Goal: Navigation & Orientation: Go to known website

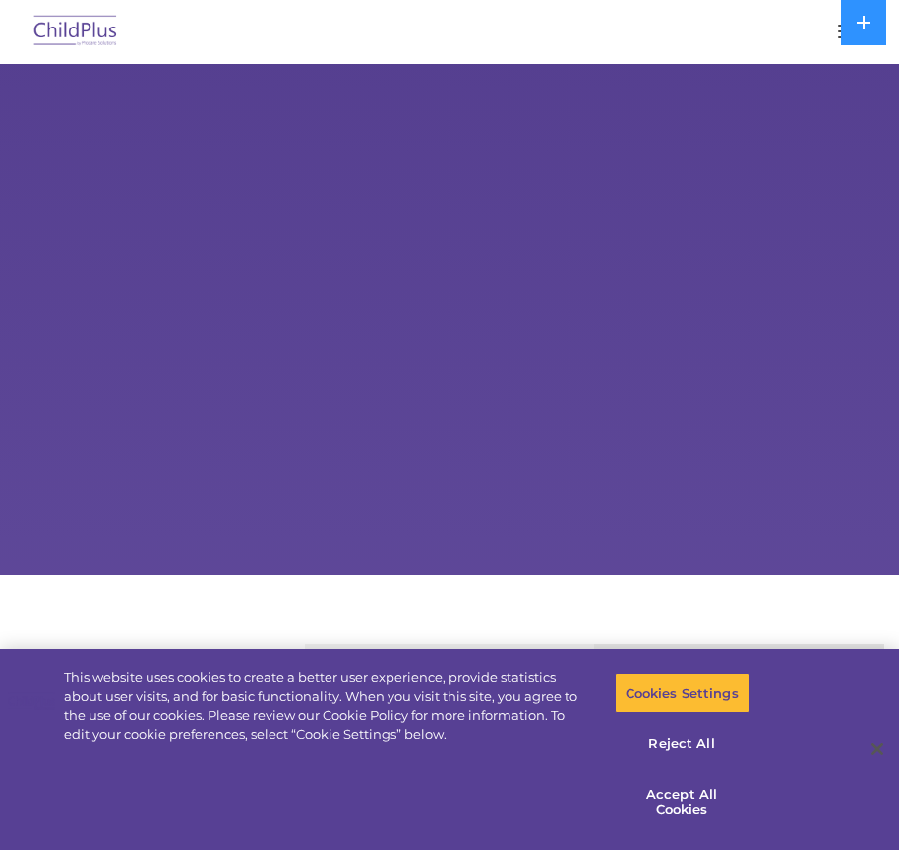
select select "MEDIUM"
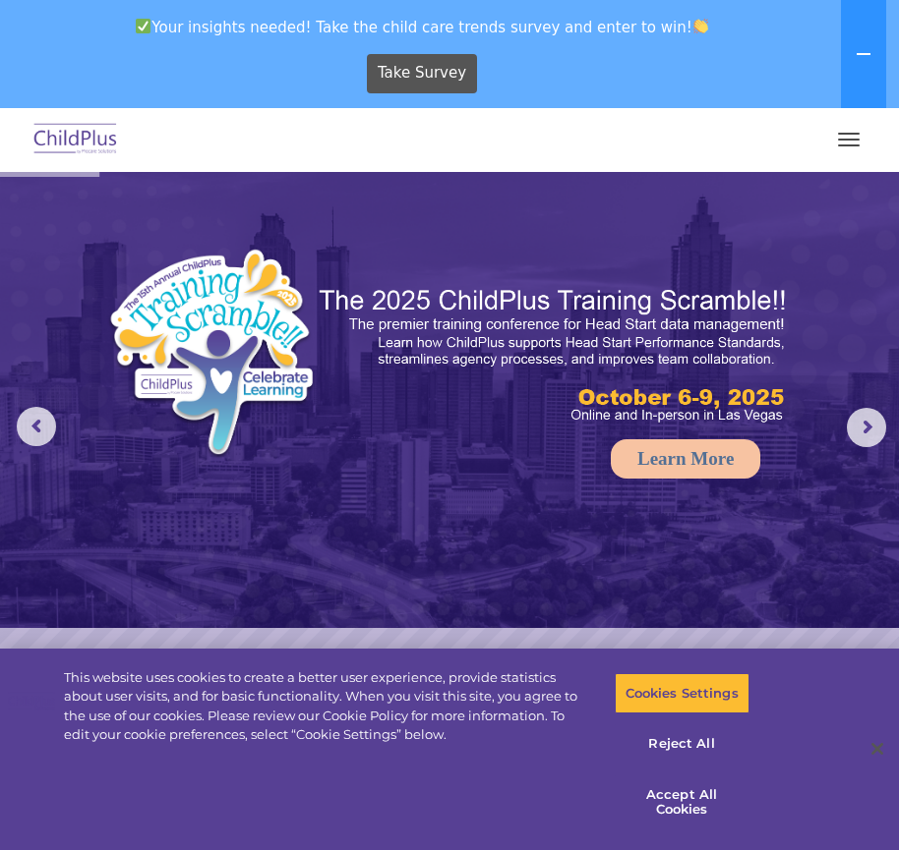
click at [844, 143] on button "button" at bounding box center [848, 139] width 41 height 31
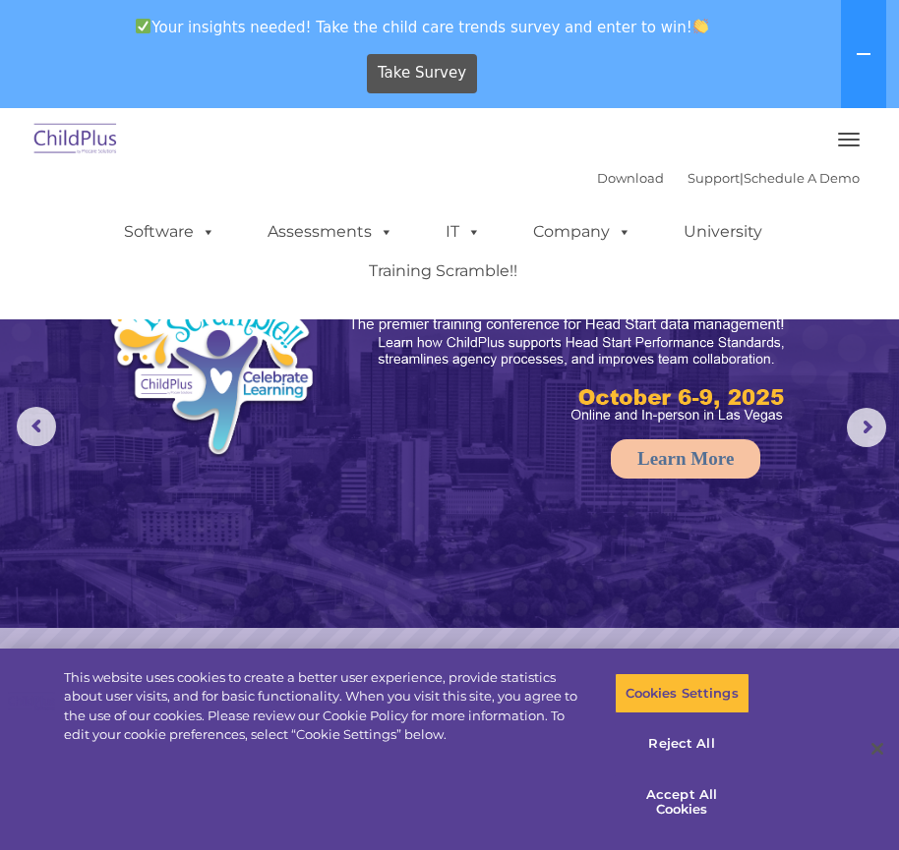
click at [833, 142] on button "button" at bounding box center [848, 139] width 41 height 31
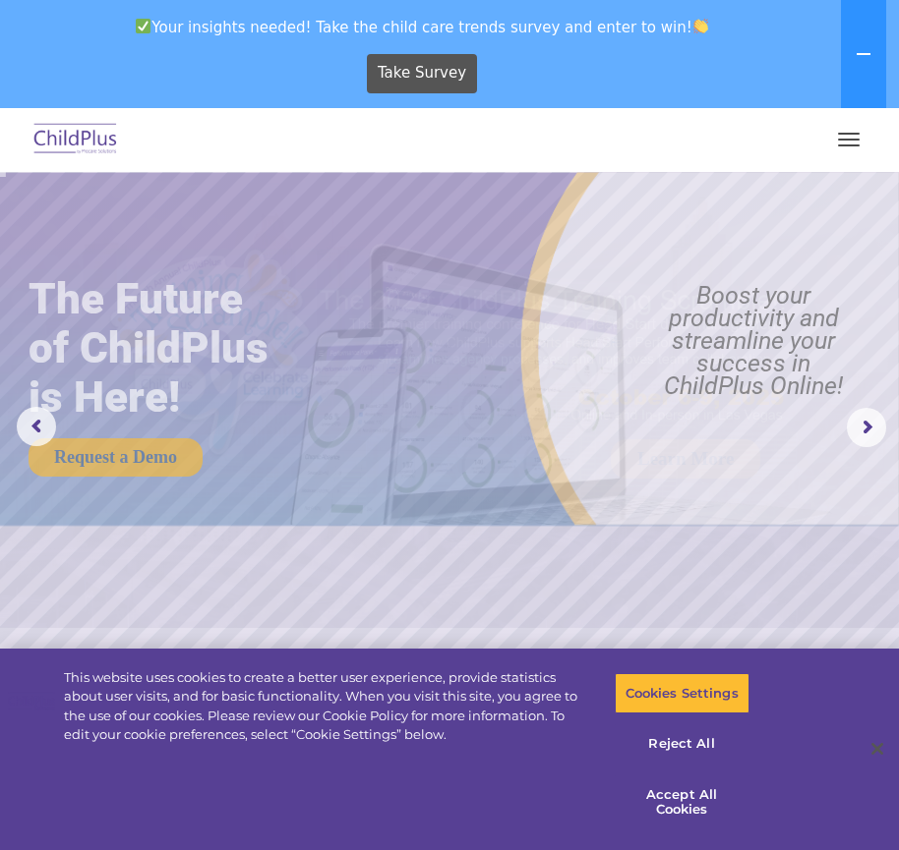
click at [845, 137] on button "button" at bounding box center [848, 139] width 41 height 31
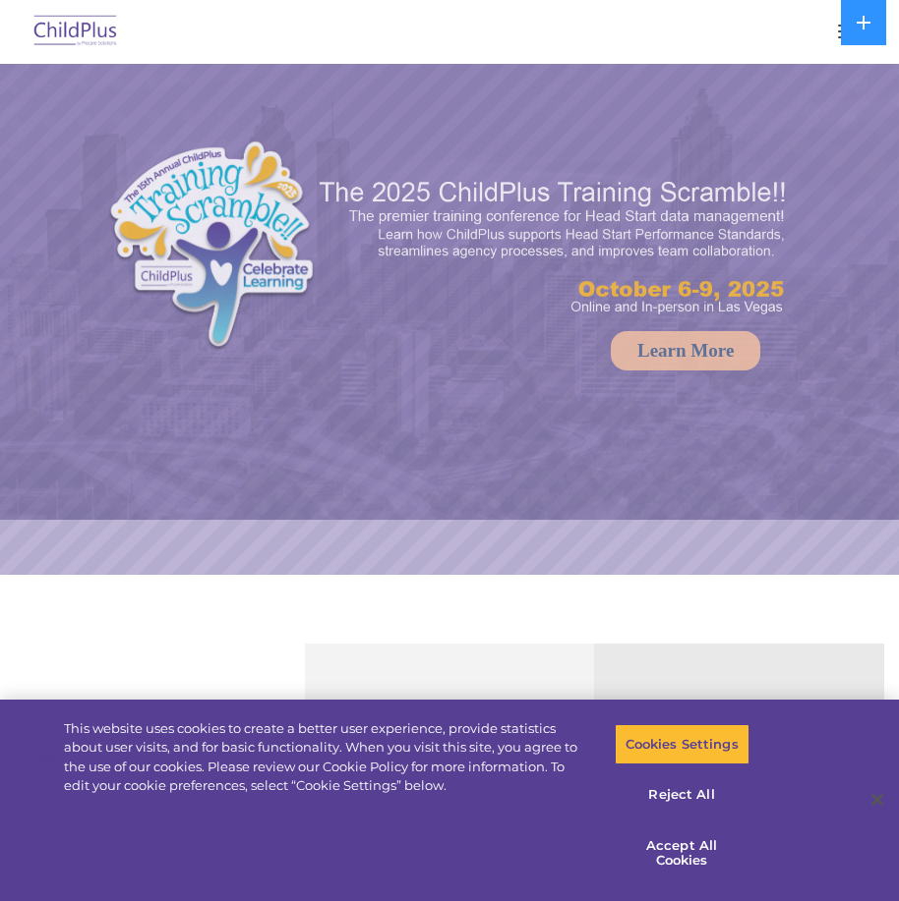
select select "MEDIUM"
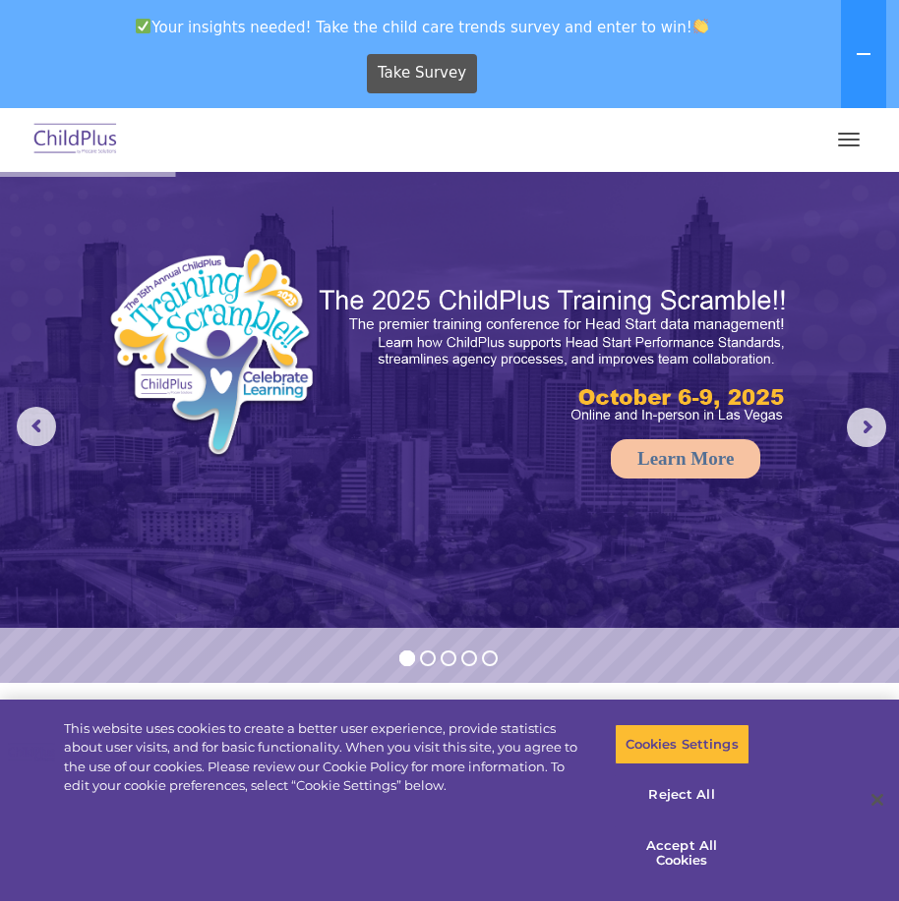
click at [829, 138] on button "button" at bounding box center [848, 139] width 41 height 31
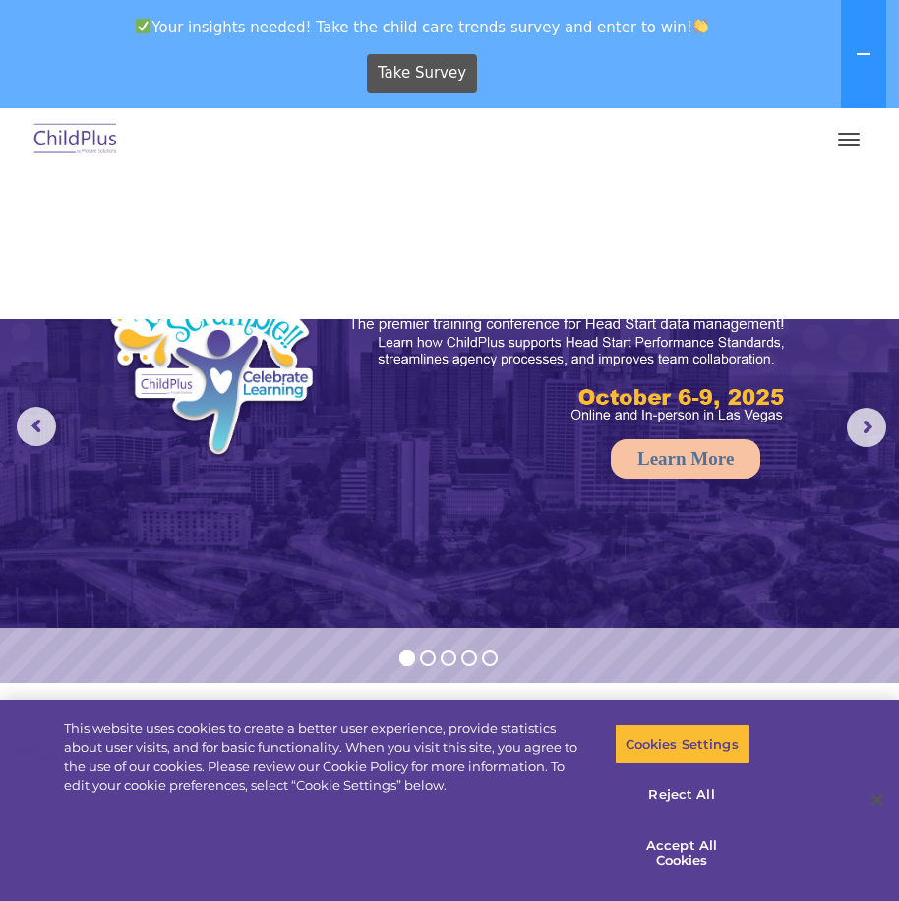
scroll to position [222, 0]
click at [851, 433] on rs-arrow at bounding box center [865, 427] width 39 height 39
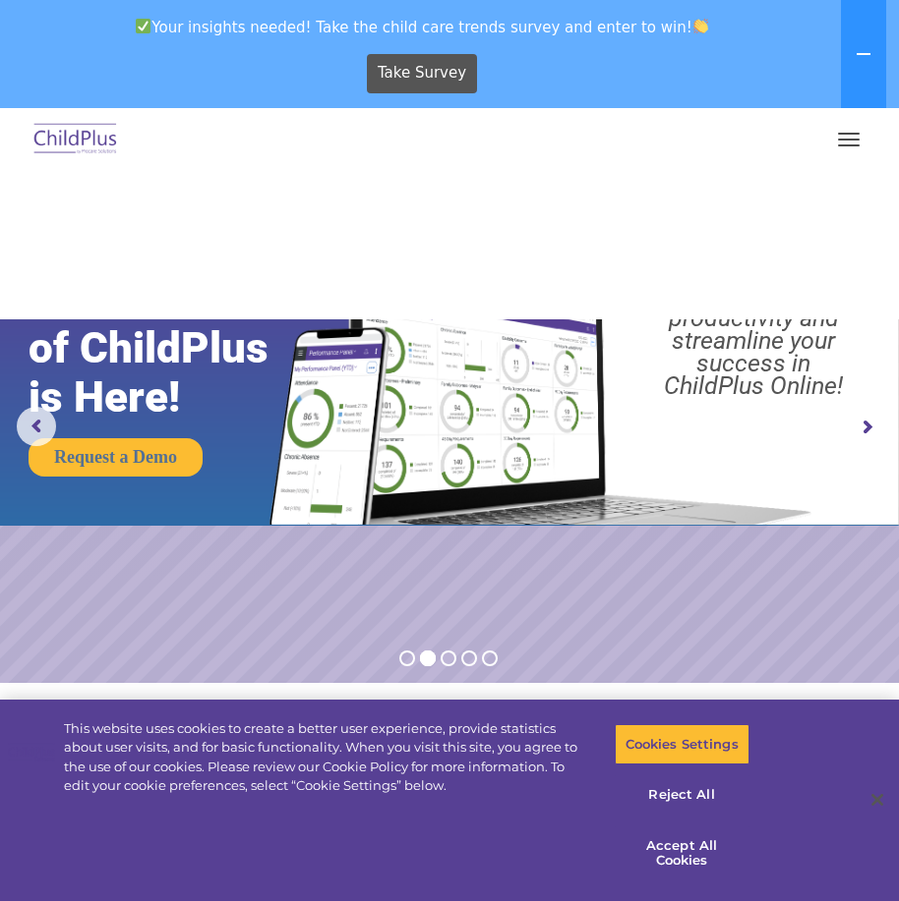
click at [854, 433] on rs-arrow at bounding box center [865, 427] width 39 height 39
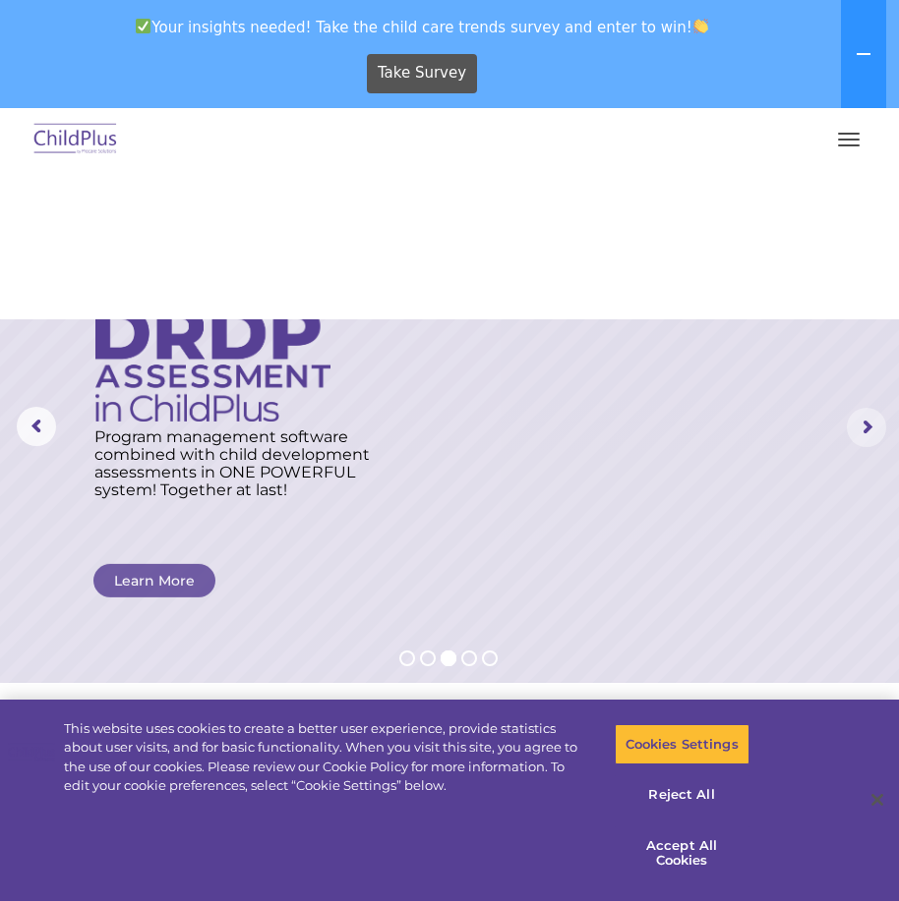
click at [855, 433] on rs-arrow at bounding box center [865, 427] width 39 height 39
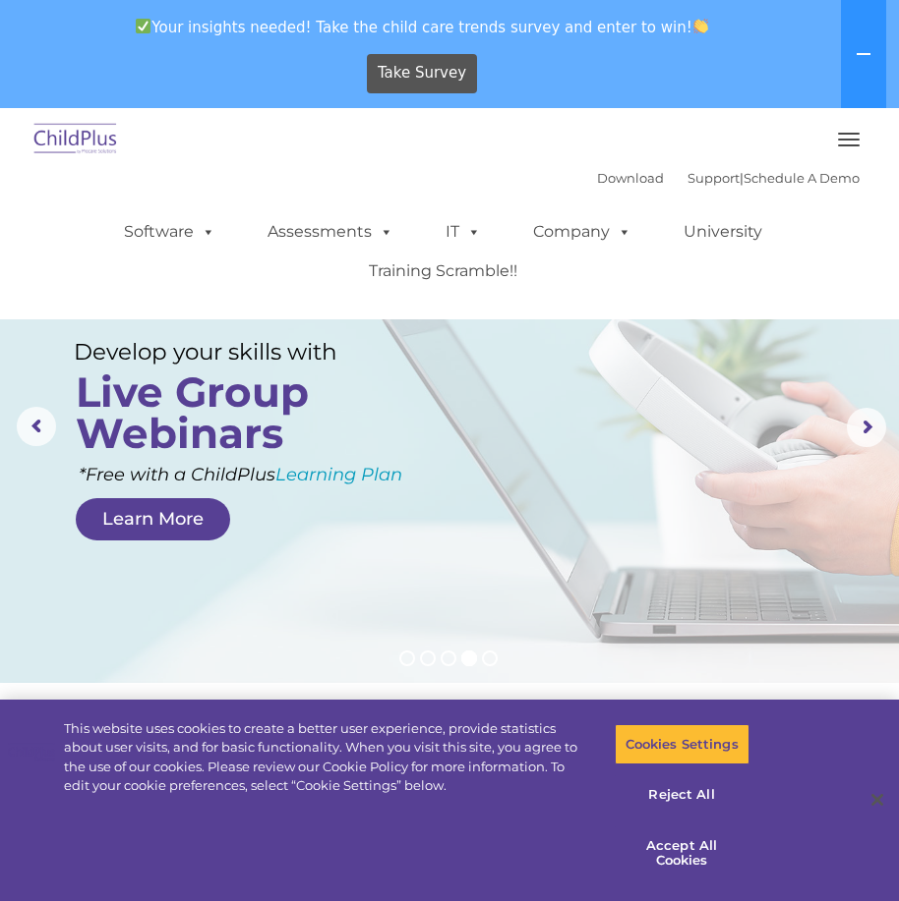
scroll to position [0, 0]
